Goal: Find specific page/section: Find specific page/section

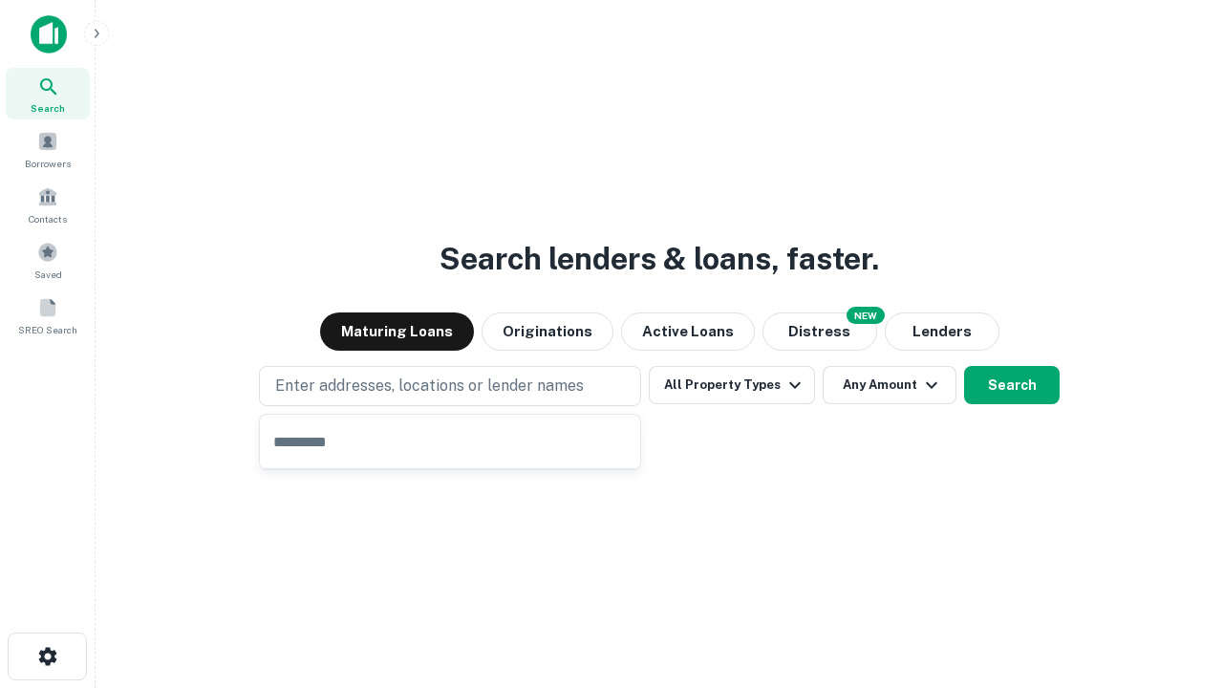
type input "**********"
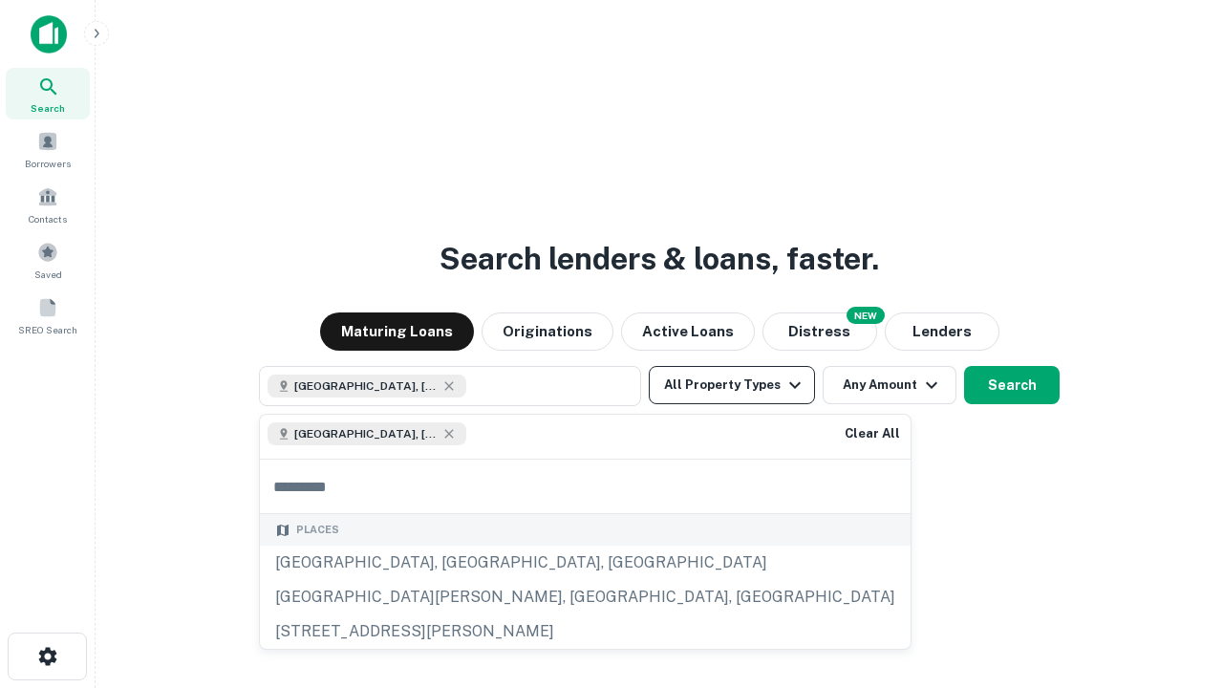
click at [732, 385] on button "All Property Types" at bounding box center [732, 385] width 166 height 38
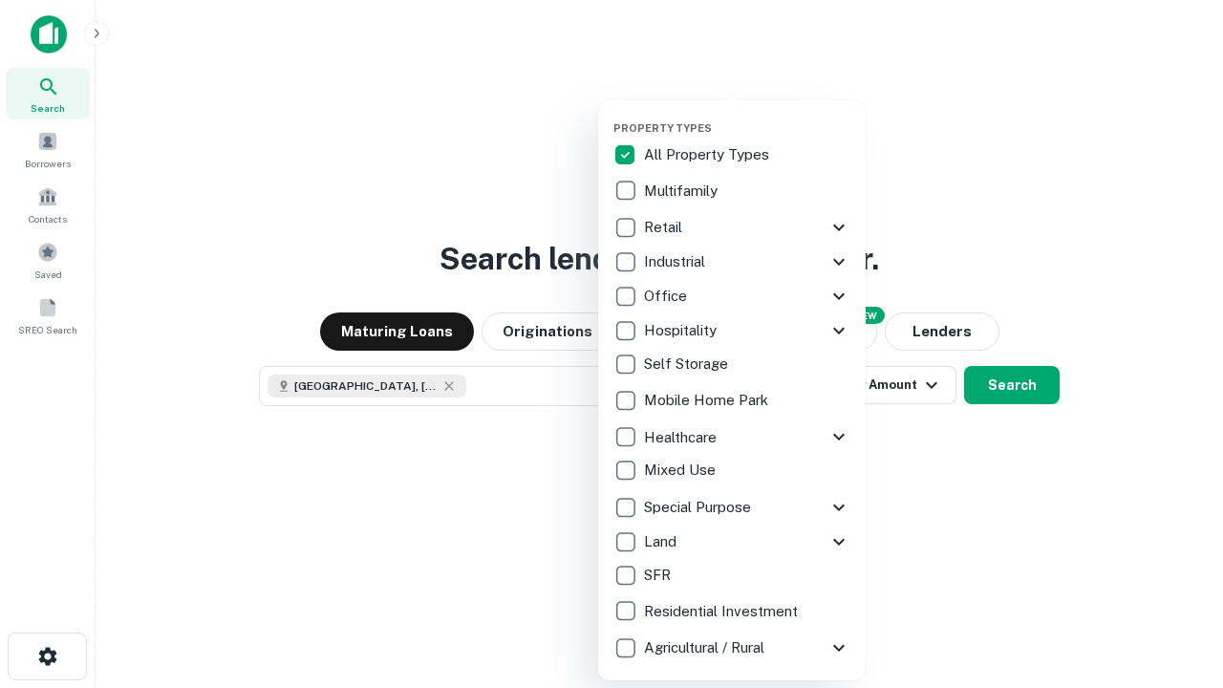
click at [747, 116] on button "button" at bounding box center [746, 116] width 267 height 1
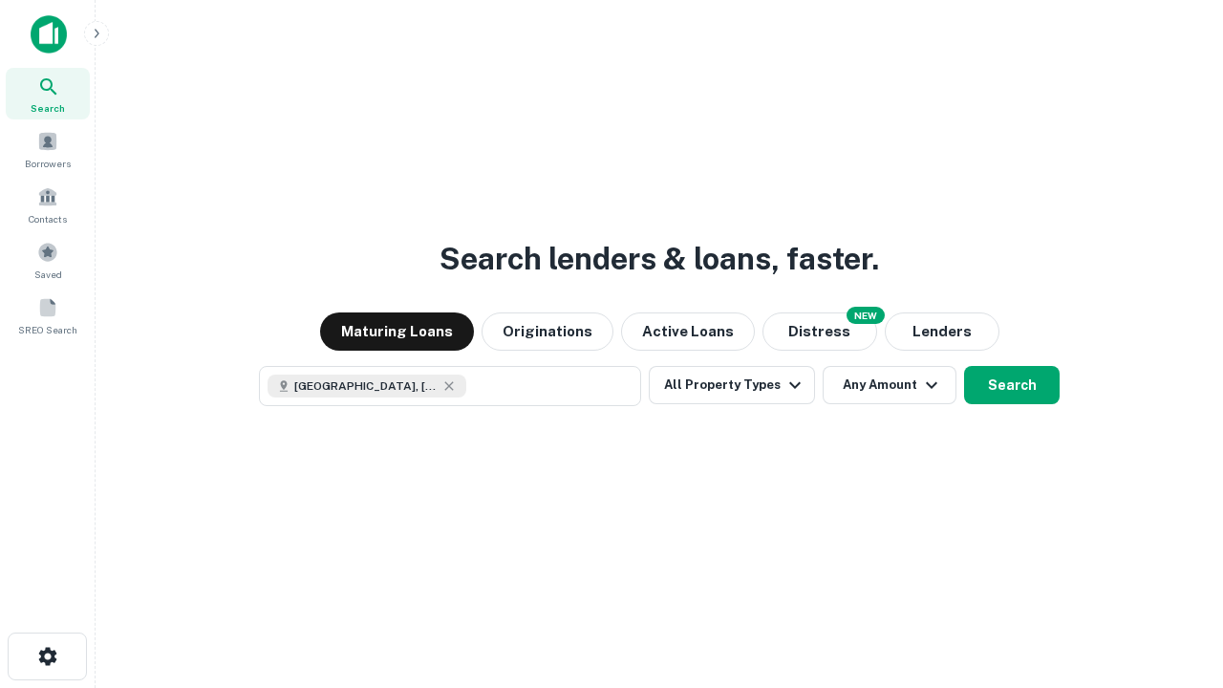
scroll to position [31, 0]
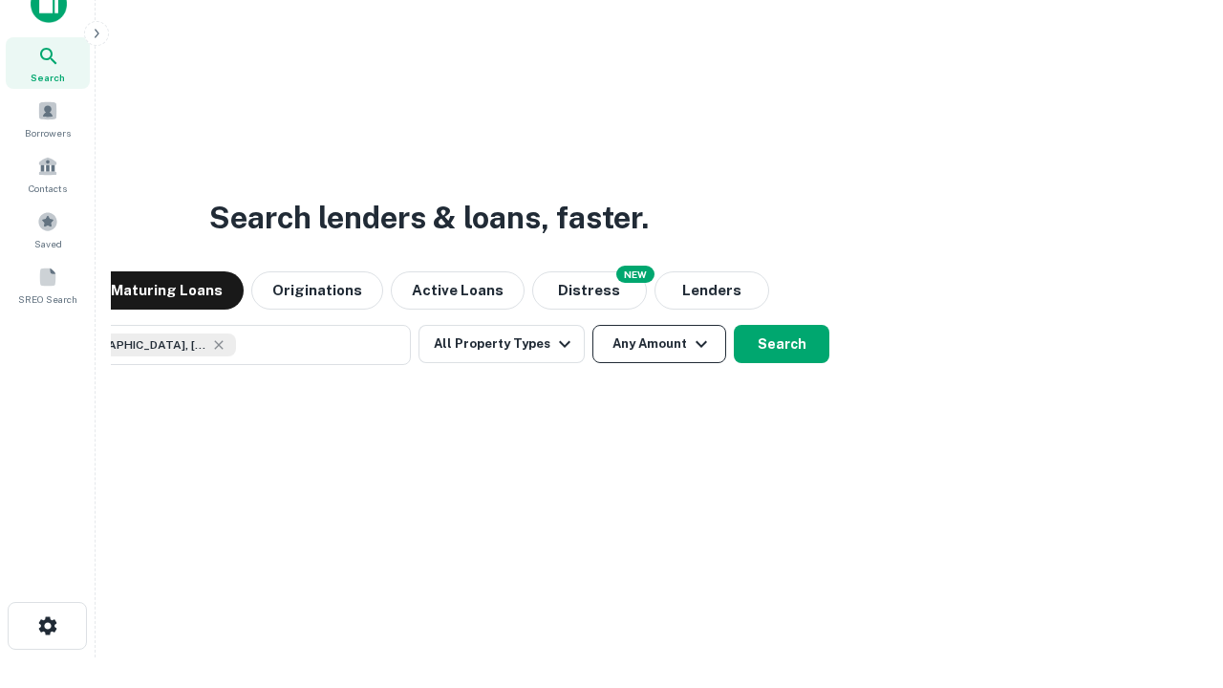
click at [592, 325] on button "Any Amount" at bounding box center [659, 344] width 134 height 38
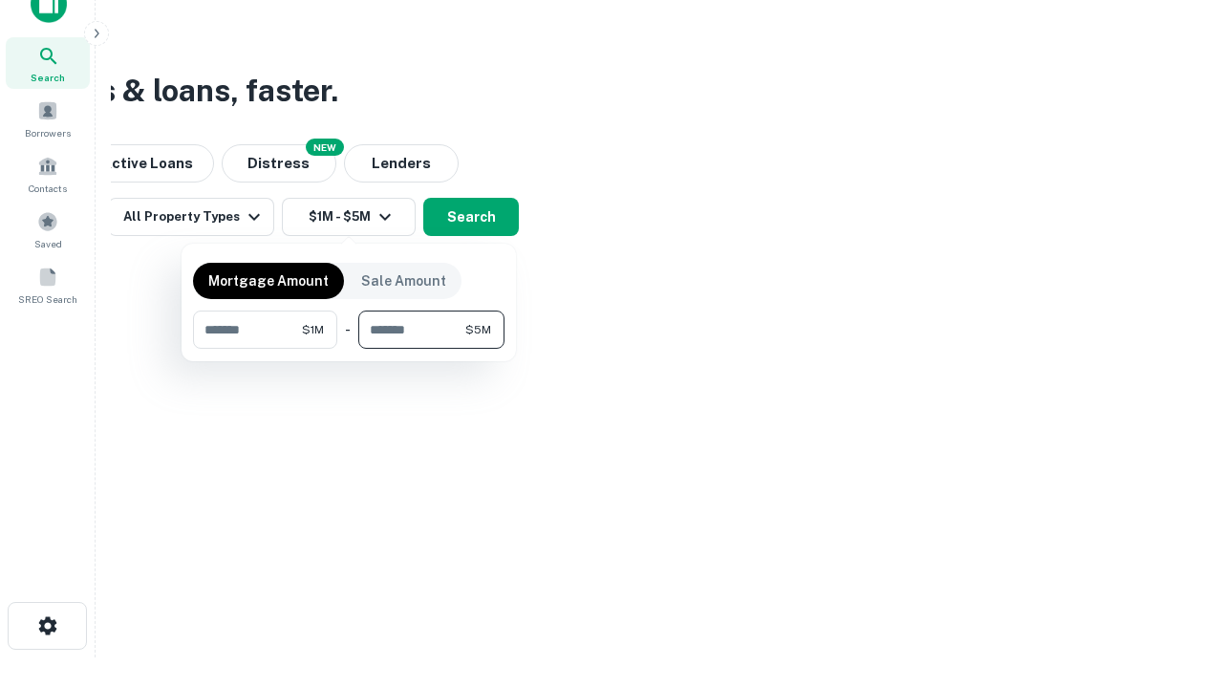
type input "*******"
click at [349, 349] on button "button" at bounding box center [348, 349] width 311 height 1
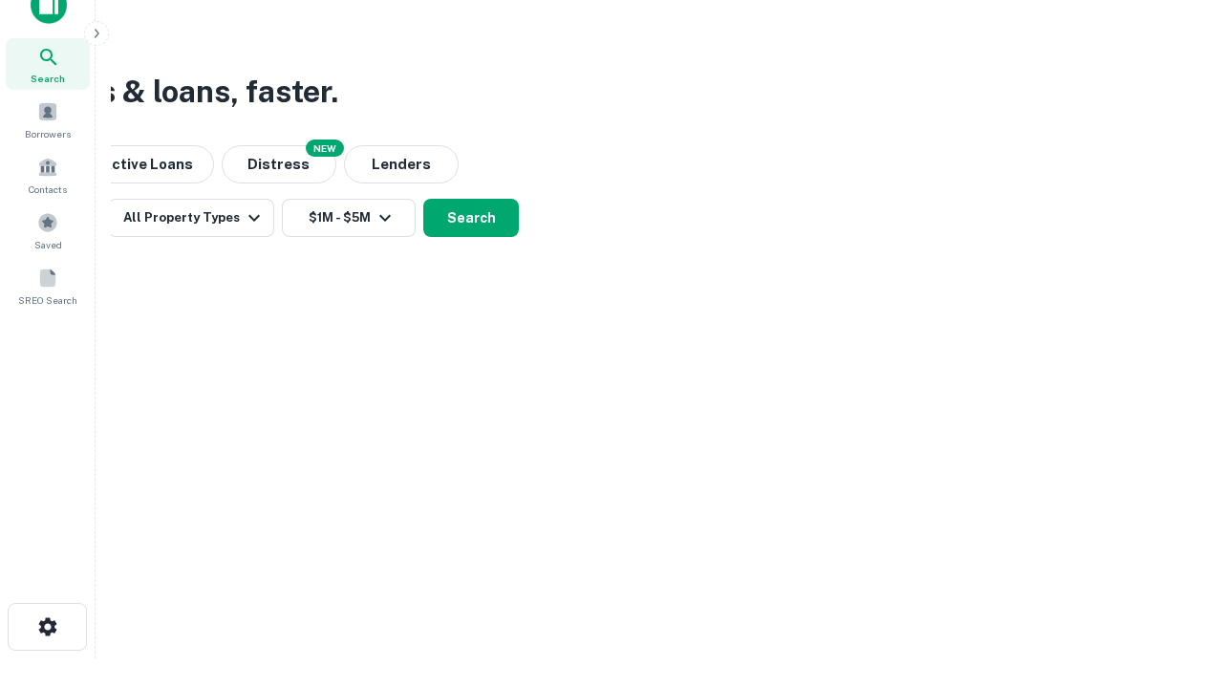
scroll to position [11, 352]
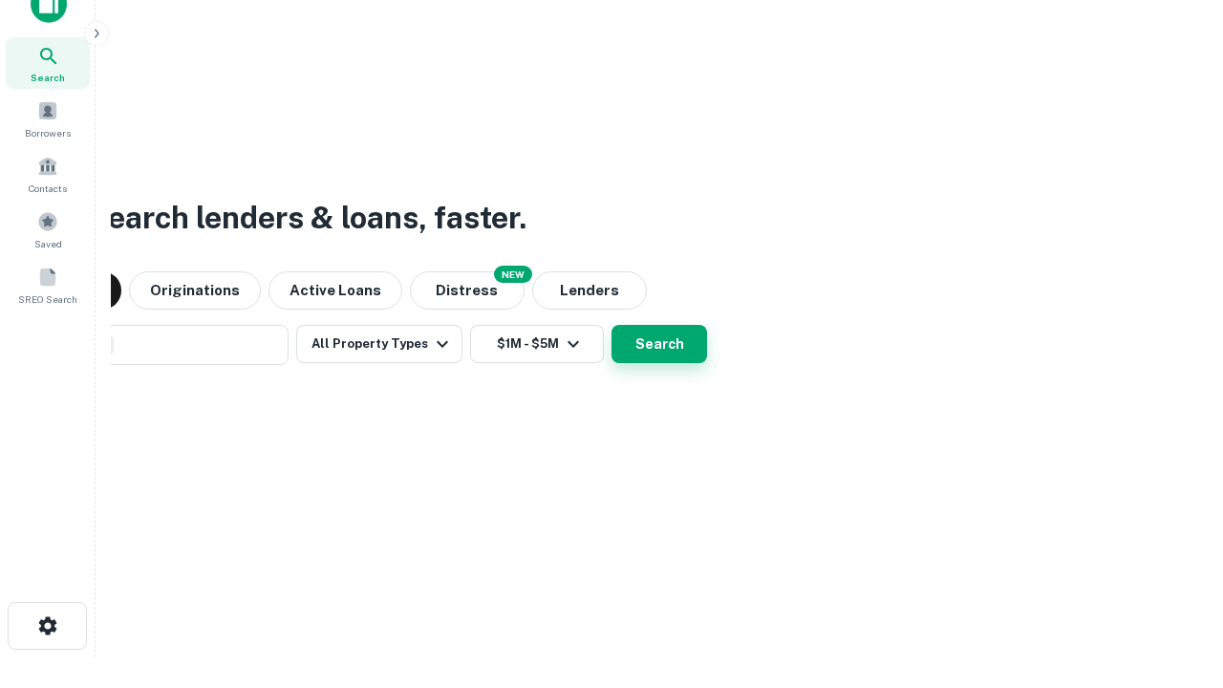
click at [611, 325] on button "Search" at bounding box center [659, 344] width 96 height 38
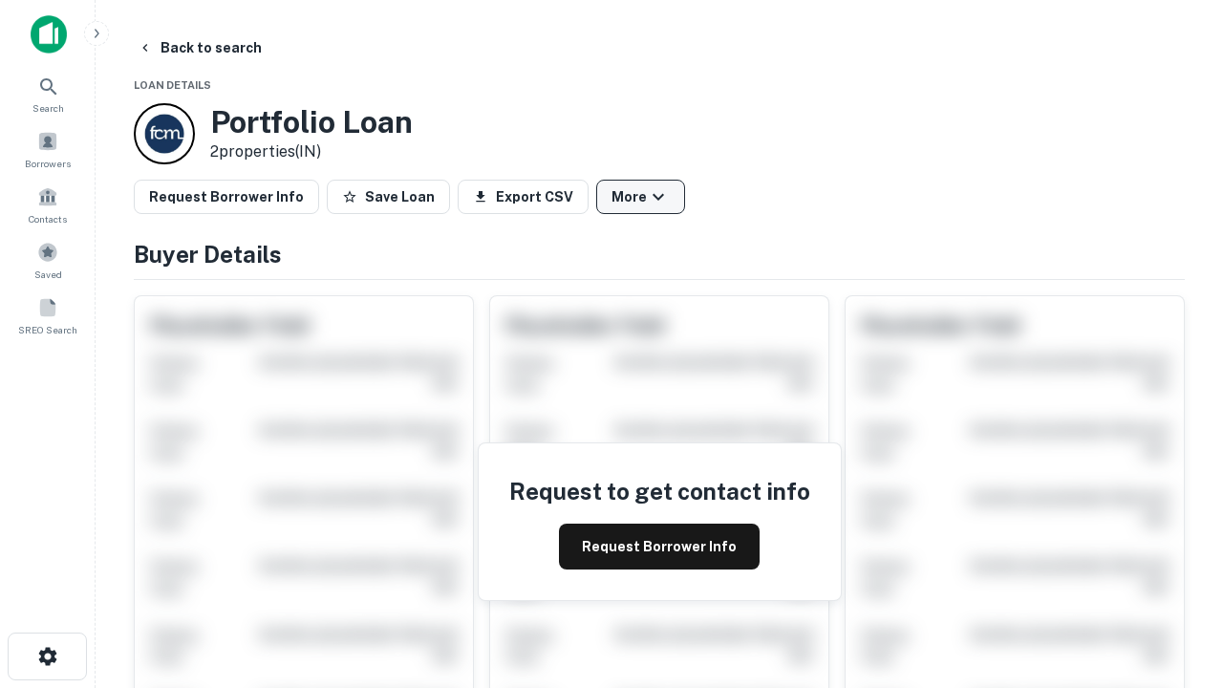
click at [640, 197] on button "More" at bounding box center [640, 197] width 89 height 34
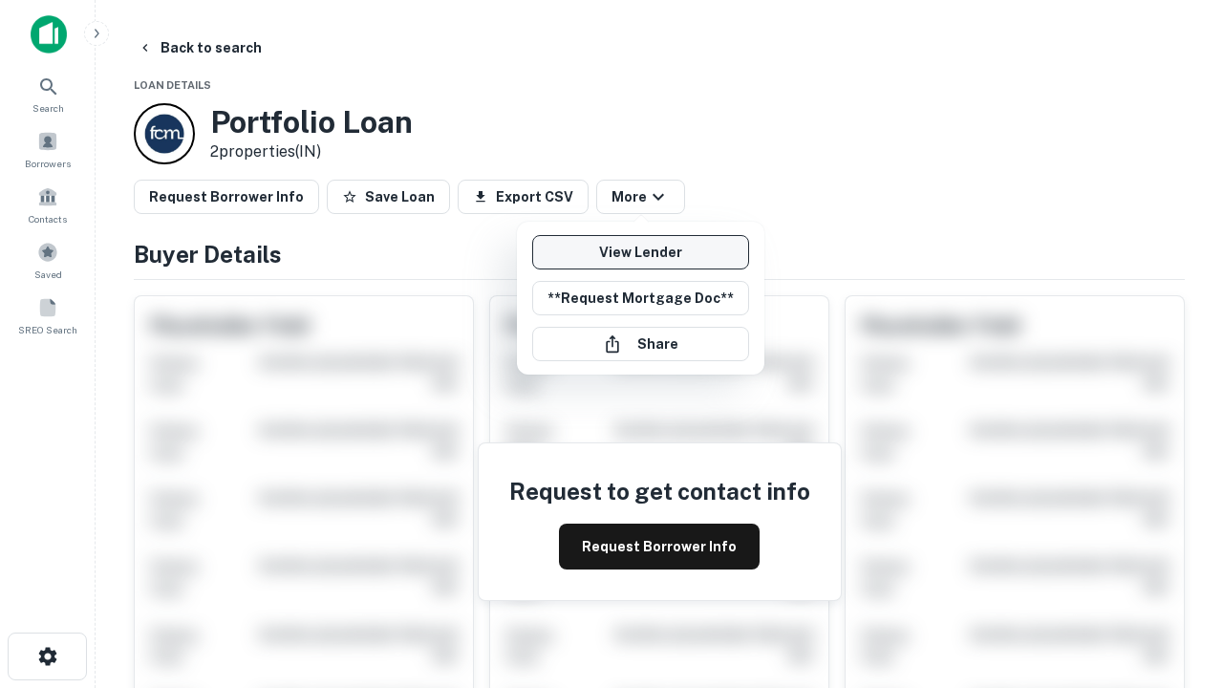
click at [640, 252] on link "View Lender" at bounding box center [640, 252] width 217 height 34
